Goal: Check status: Check status

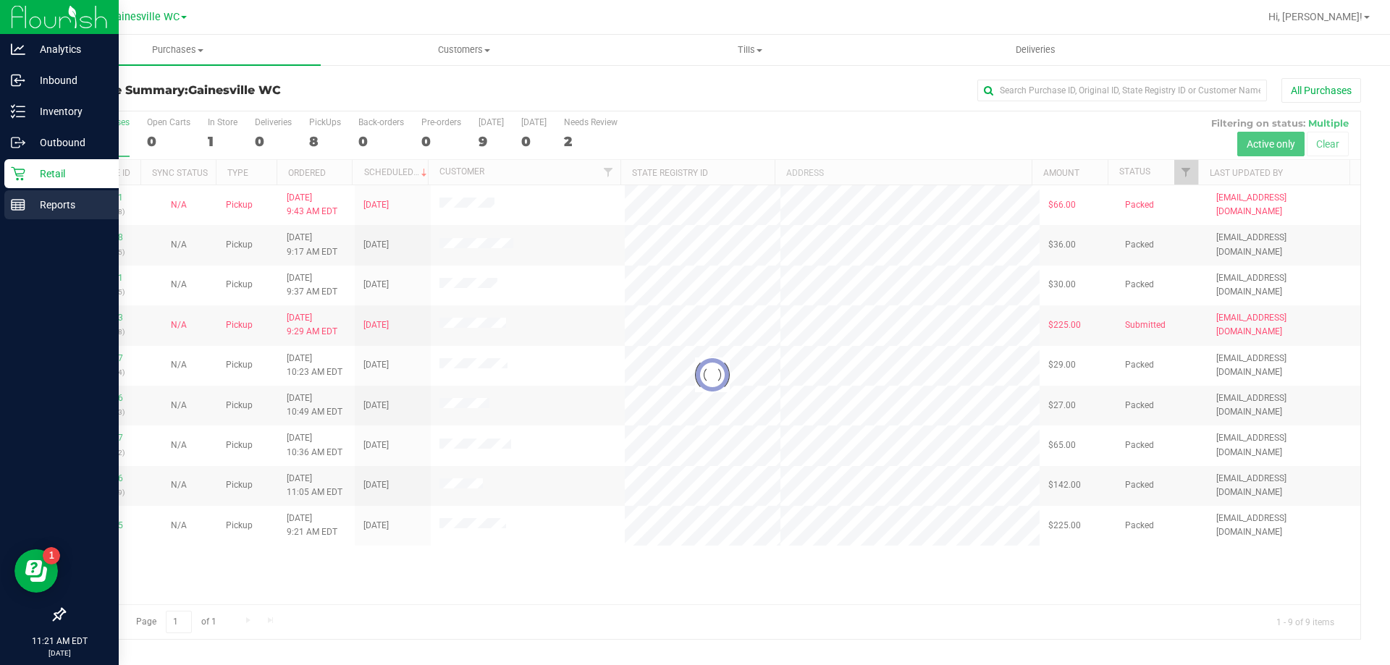
click at [67, 214] on div "Reports" at bounding box center [61, 204] width 114 height 29
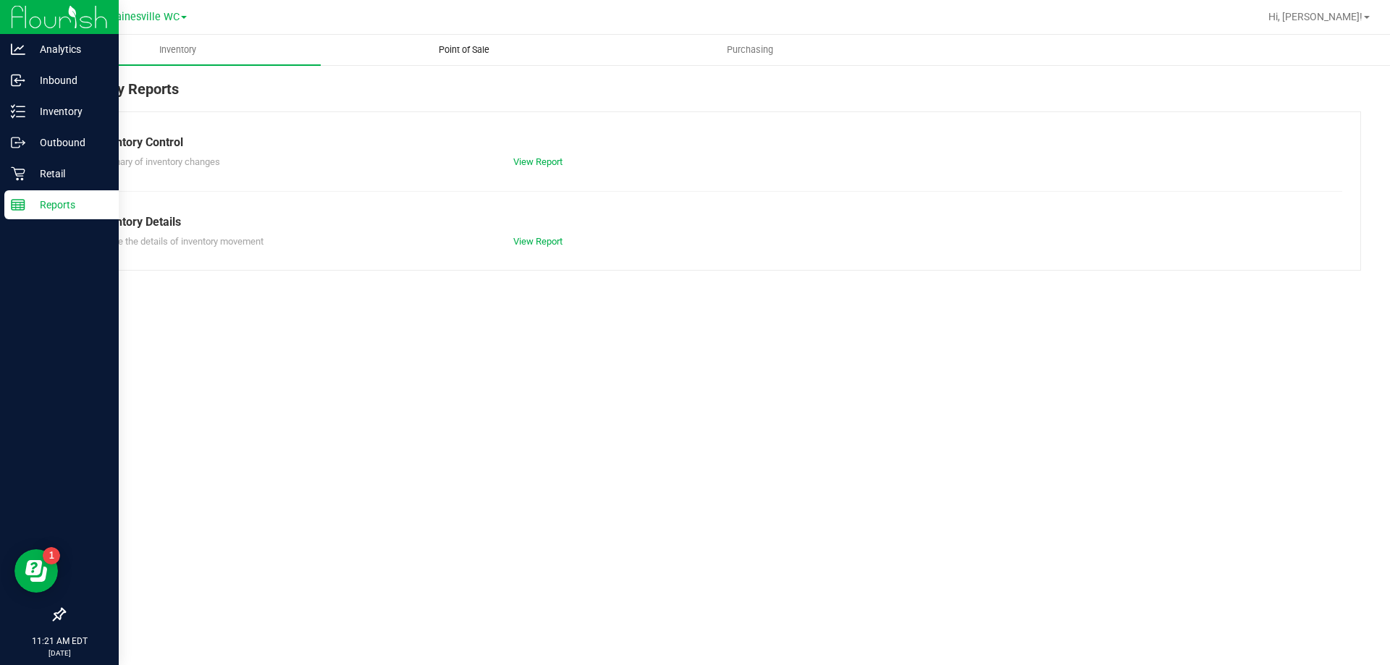
click at [456, 41] on uib-tab-heading "Point of Sale" at bounding box center [463, 49] width 285 height 29
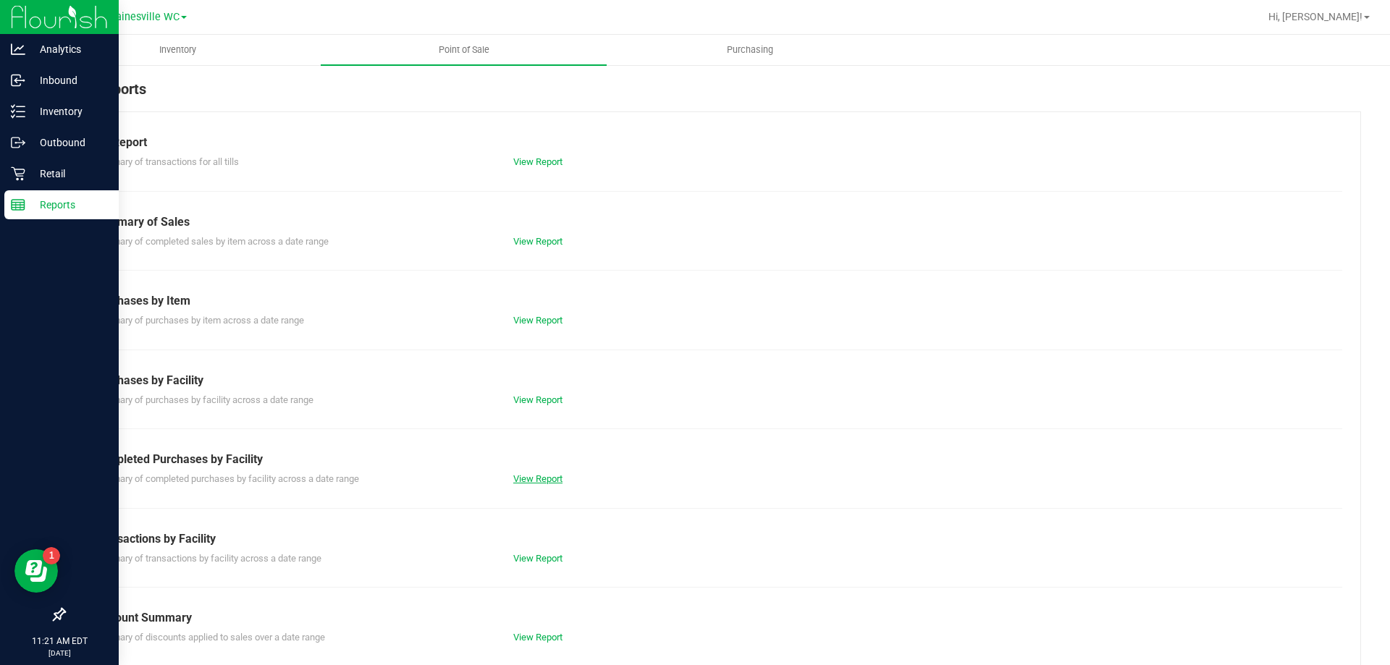
click at [523, 482] on link "View Report" at bounding box center [537, 479] width 49 height 11
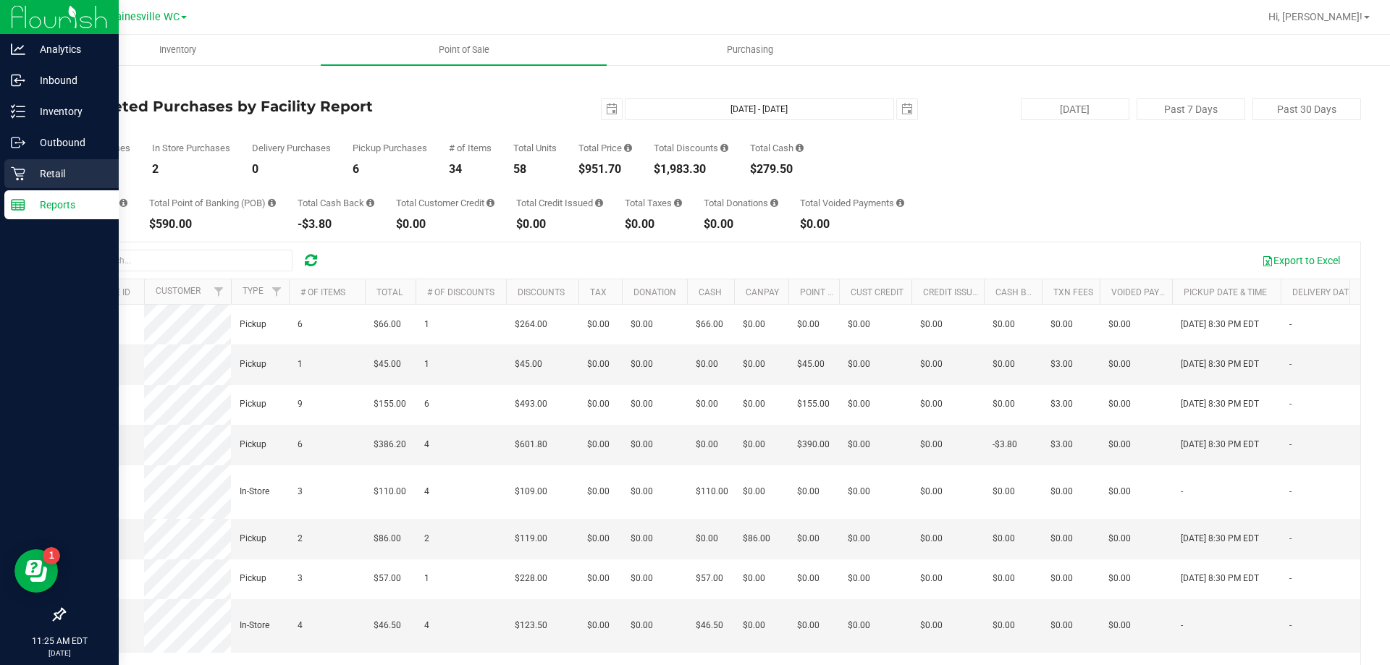
click at [37, 168] on p "Retail" at bounding box center [68, 173] width 87 height 17
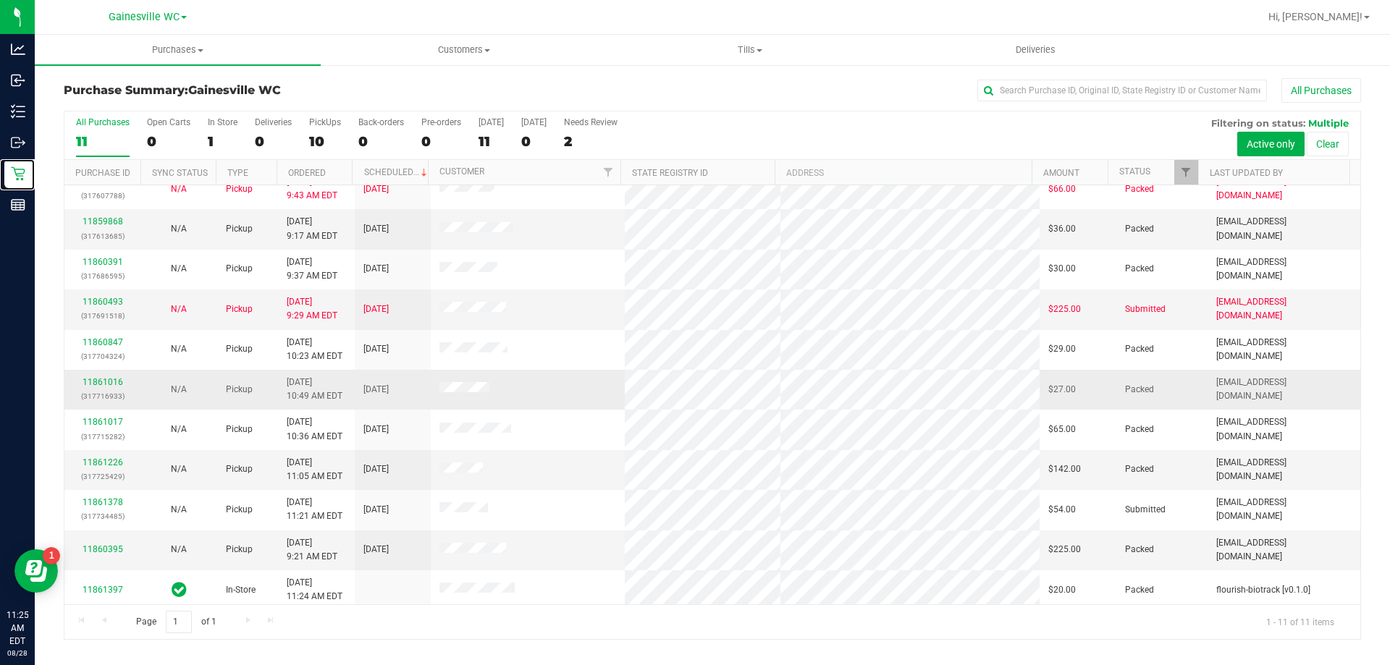
scroll to position [21, 0]
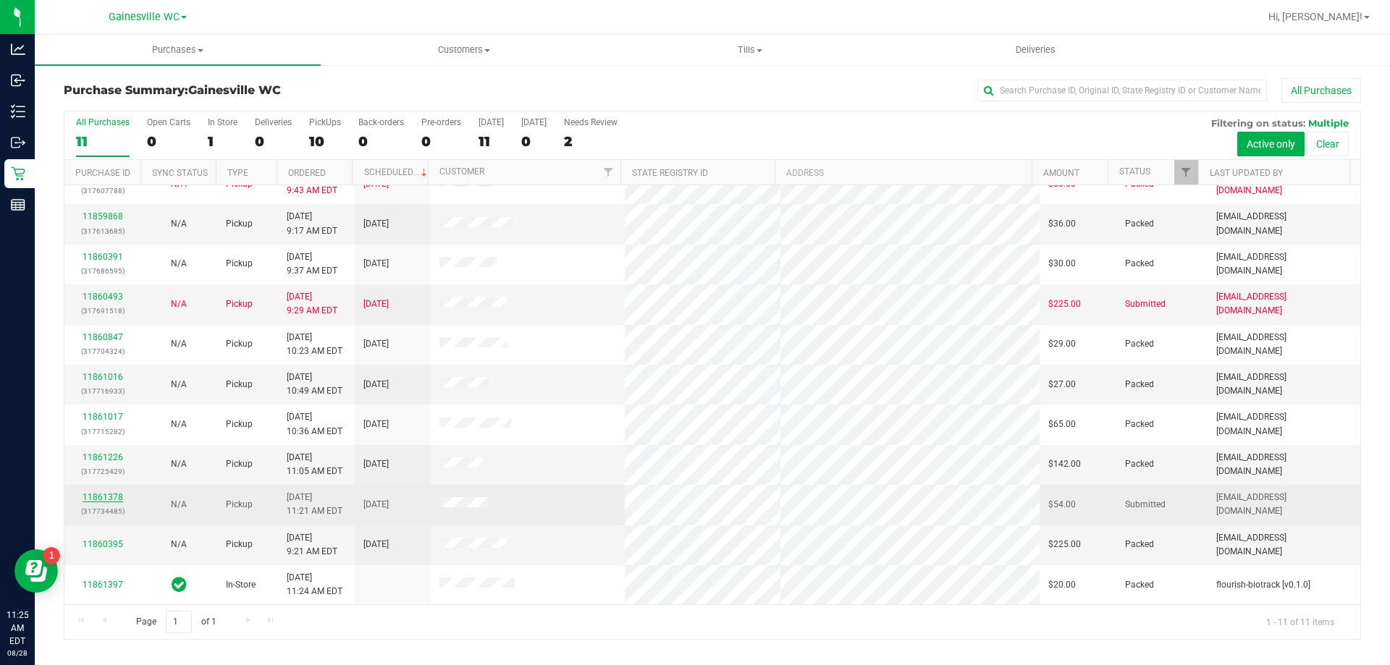
click at [90, 493] on link "11861378" at bounding box center [103, 497] width 41 height 10
